Goal: Browse casually: Explore the website without a specific task or goal

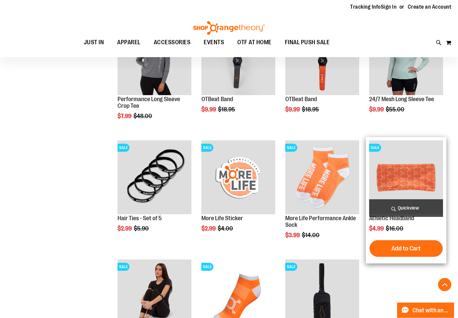
scroll to position [353, 0]
click at [390, 210] on span "Quickview" at bounding box center [406, 209] width 74 height 18
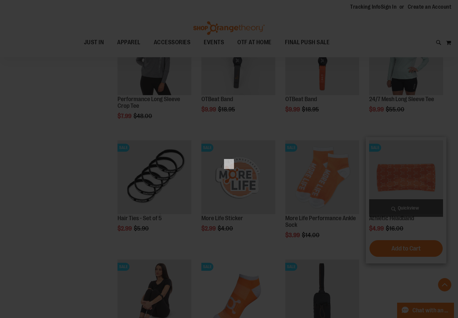
scroll to position [0, 0]
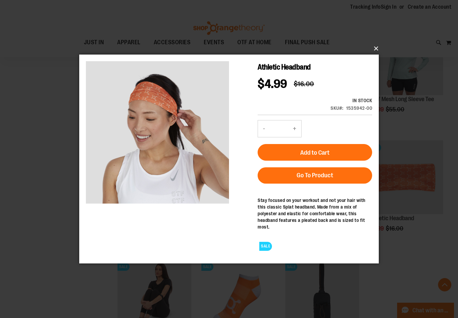
click at [367, 55] on button "×" at bounding box center [231, 48] width 300 height 15
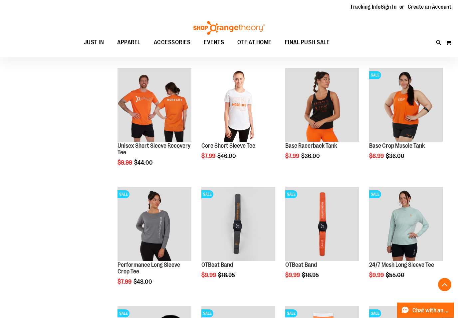
scroll to position [187, 0]
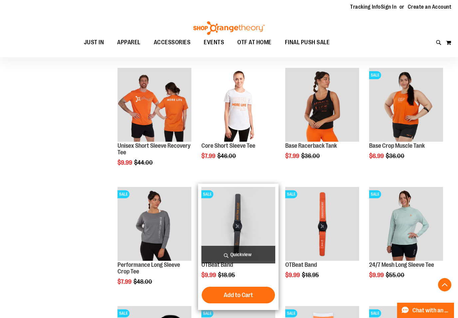
click at [215, 256] on span "Quickview" at bounding box center [239, 255] width 74 height 18
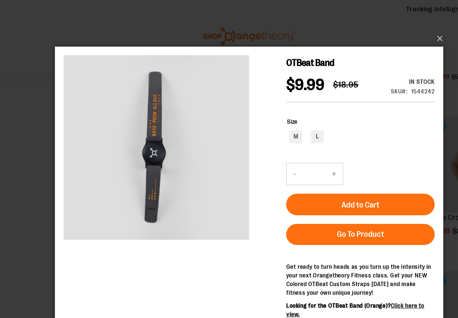
scroll to position [130, 0]
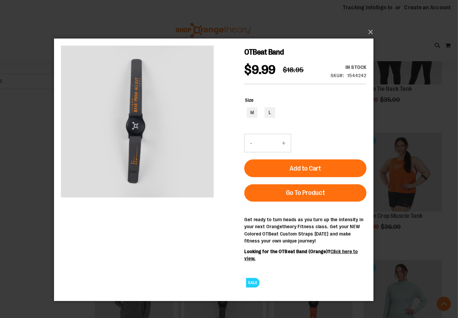
scroll to position [176, 0]
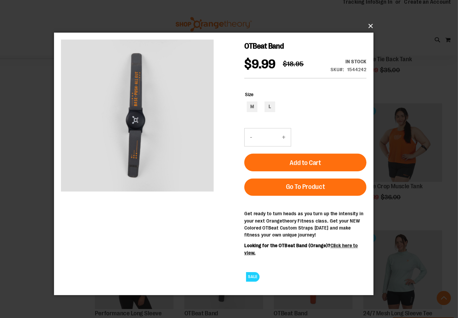
click at [343, 30] on button "×" at bounding box center [231, 30] width 300 height 15
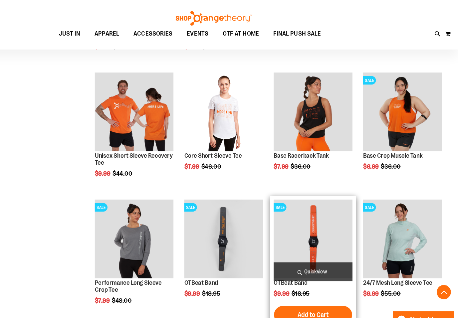
click at [285, 257] on span "Quickview" at bounding box center [322, 266] width 74 height 18
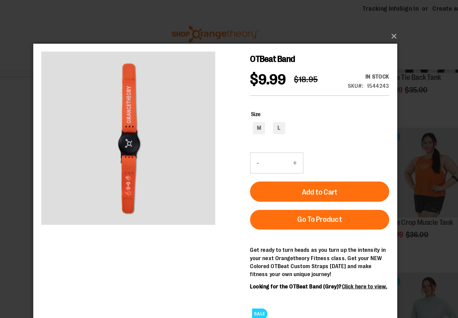
scroll to position [146, 0]
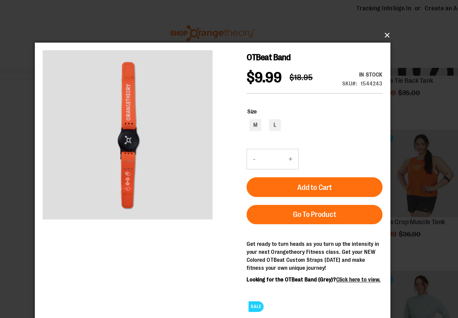
click at [326, 33] on button "×" at bounding box center [231, 30] width 300 height 15
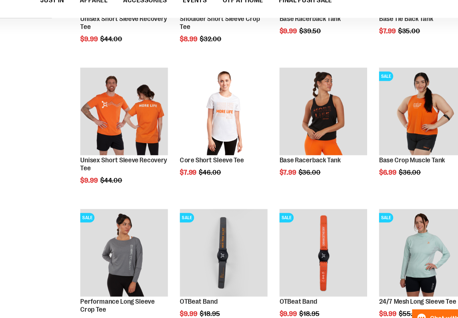
scroll to position [156, 0]
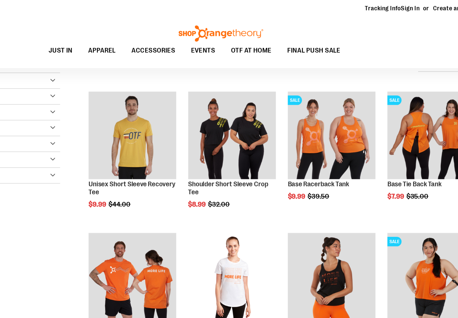
scroll to position [57, 0]
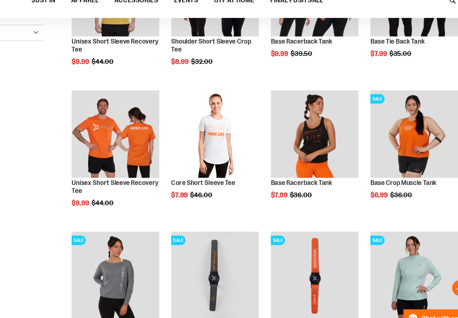
scroll to position [154, 0]
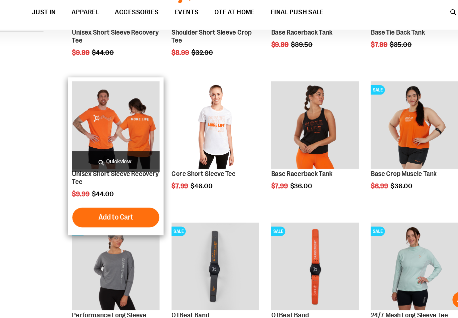
click at [118, 160] on span "Quickview" at bounding box center [155, 169] width 74 height 18
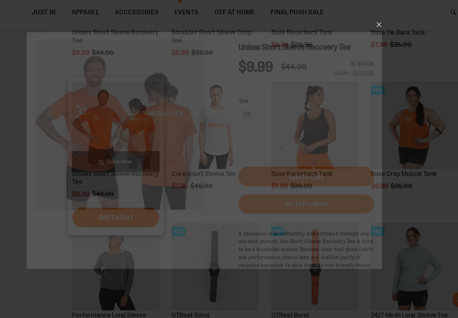
scroll to position [0, 0]
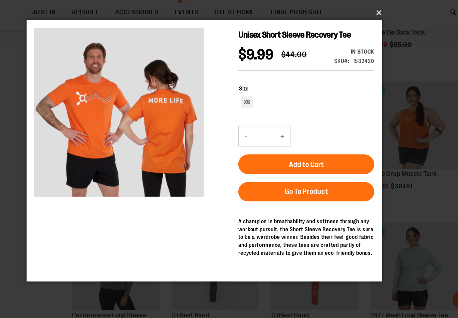
click at [321, 36] on button "×" at bounding box center [231, 43] width 300 height 15
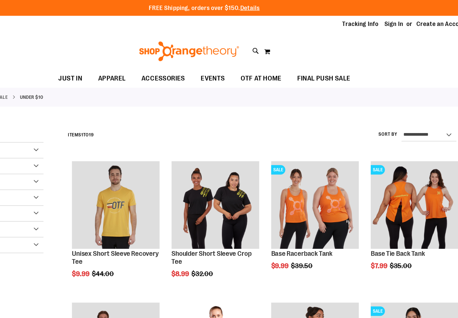
click at [33, 41] on div "Toggle Nav Search Popular Suggestions Advanced Search" at bounding box center [229, 43] width 458 height 31
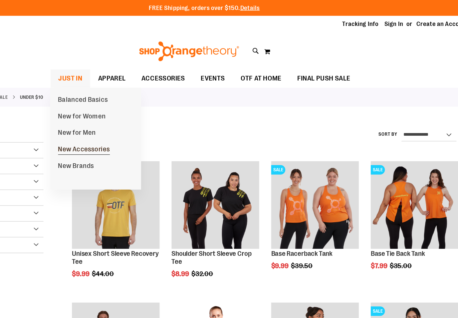
click at [106, 126] on span "New Accessories" at bounding box center [128, 126] width 44 height 8
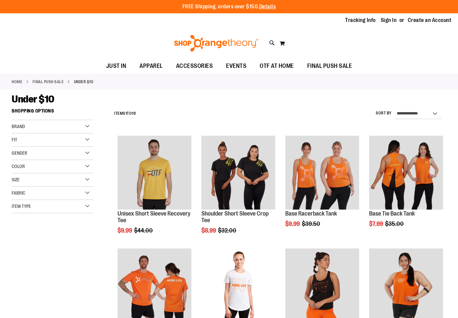
scroll to position [0, 57]
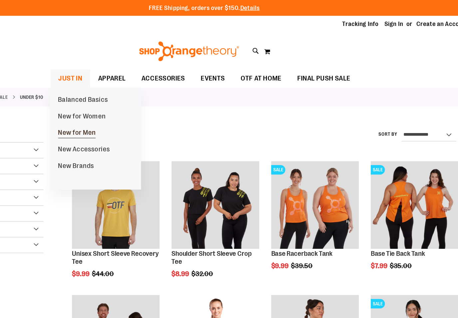
click at [106, 112] on span "New for Men" at bounding box center [122, 112] width 32 height 8
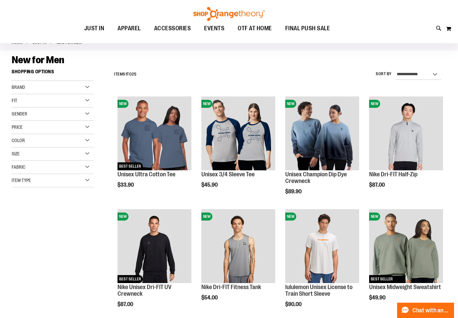
scroll to position [41, 0]
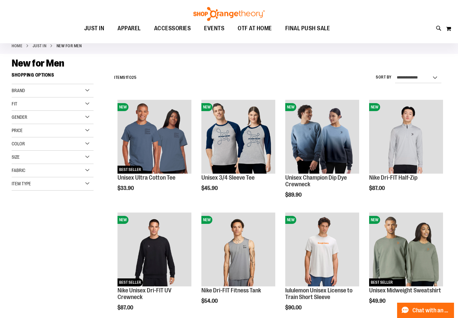
scroll to position [35, 0]
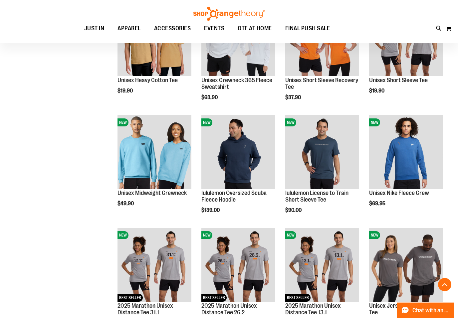
scroll to position [364, 0]
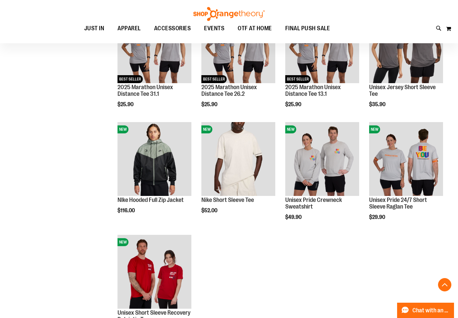
scroll to position [578, 0]
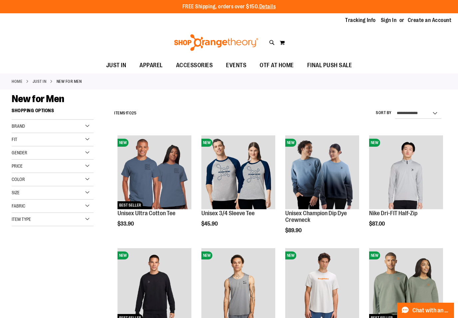
scroll to position [0, 0]
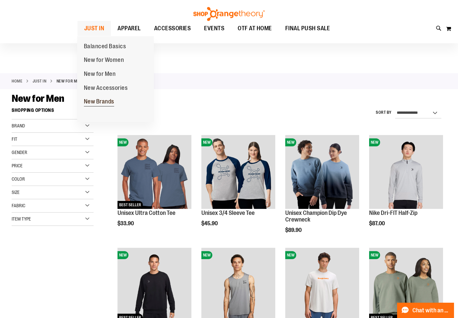
click at [86, 103] on span "New Brands" at bounding box center [99, 102] width 30 height 8
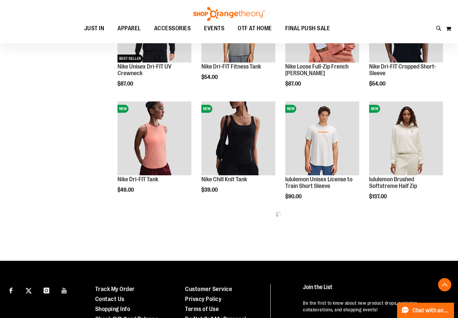
scroll to position [262, 0]
